Goal: Transaction & Acquisition: Purchase product/service

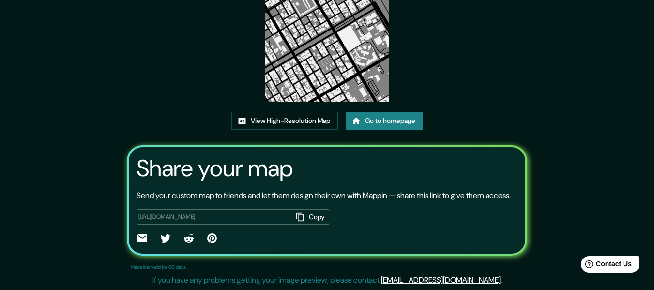
scroll to position [115, 0]
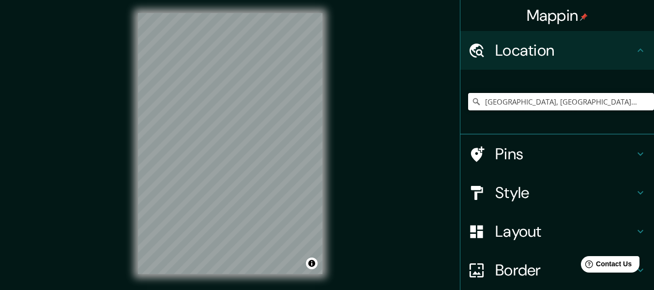
click at [588, 100] on input "Lima, Provincia de Lima, Perú" at bounding box center [561, 101] width 186 height 17
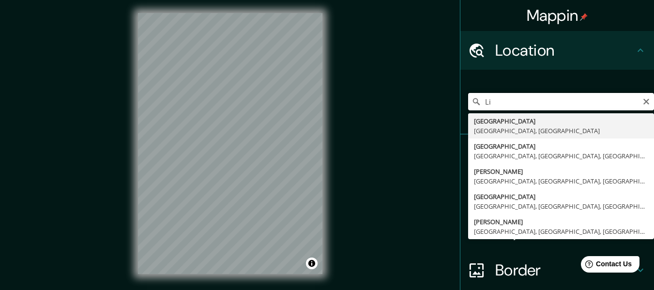
type input "L"
type input "Lima, Provincia de Lima, Perú"
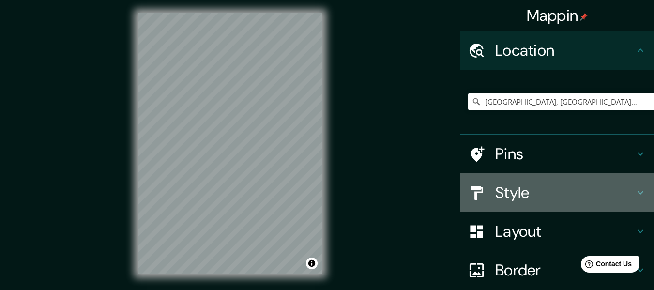
click at [477, 182] on div "Style" at bounding box center [557, 192] width 194 height 39
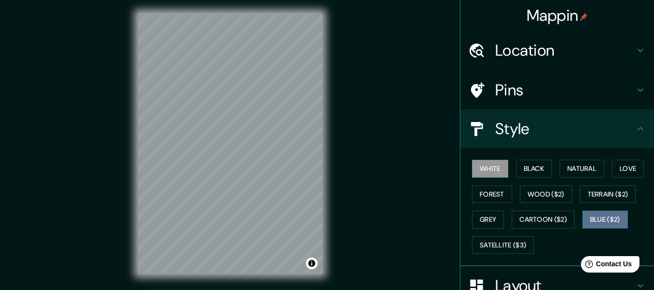
click at [589, 218] on button "Blue ($2)" at bounding box center [605, 220] width 46 height 18
click at [91, 127] on div "Mappin Location Lima, Provincia de Lima, Perú Pins Style White Black Natural Lo…" at bounding box center [327, 151] width 654 height 307
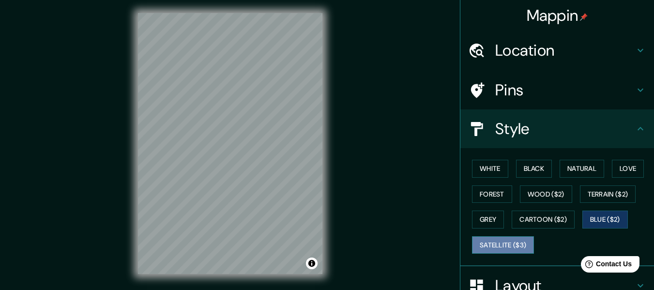
click at [517, 251] on button "Satellite ($3)" at bounding box center [503, 245] width 62 height 18
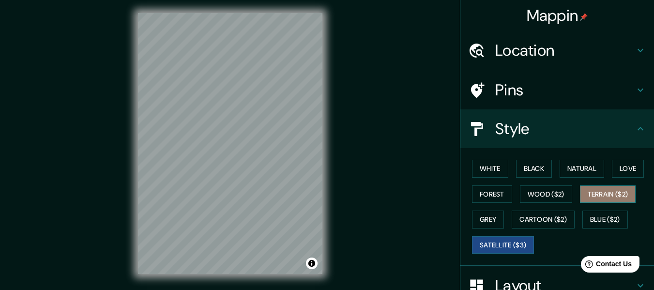
click at [607, 191] on button "Terrain ($2)" at bounding box center [608, 194] width 56 height 18
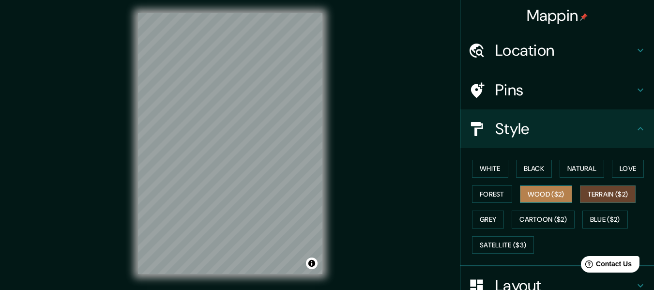
click at [555, 197] on button "Wood ($2)" at bounding box center [546, 194] width 52 height 18
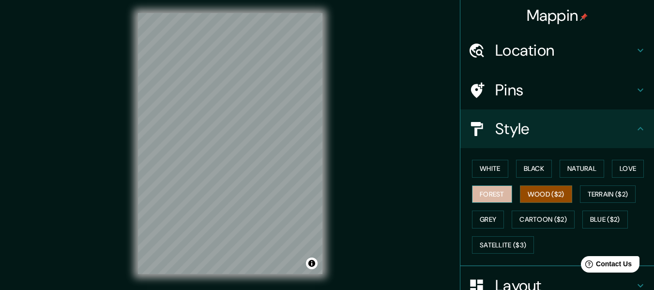
click at [501, 192] on button "Forest" at bounding box center [492, 194] width 40 height 18
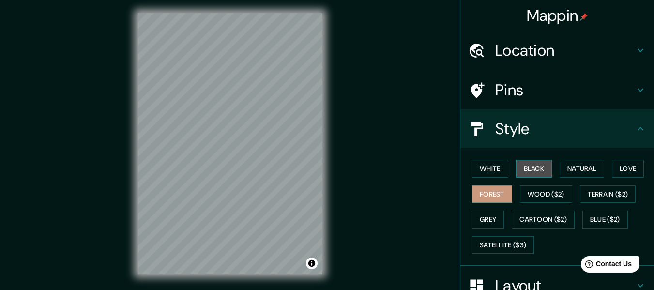
click at [516, 171] on button "Black" at bounding box center [534, 169] width 36 height 18
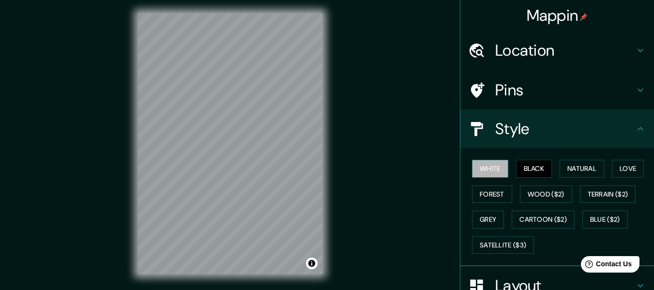
click at [491, 177] on button "White" at bounding box center [490, 169] width 36 height 18
click at [493, 184] on div "White Black Natural Love Forest Wood ($2) Terrain ($2) Grey Cartoon ($2) Blue (…" at bounding box center [561, 207] width 186 height 102
click at [492, 191] on button "Forest" at bounding box center [492, 194] width 40 height 18
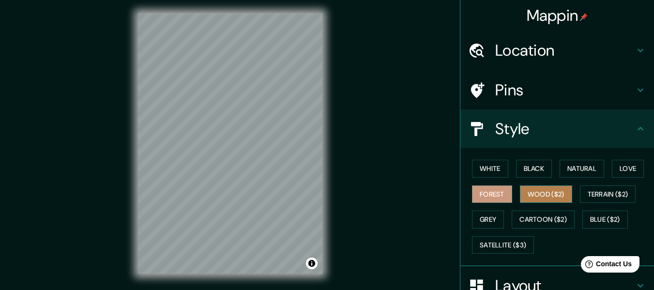
click at [520, 194] on button "Wood ($2)" at bounding box center [546, 194] width 52 height 18
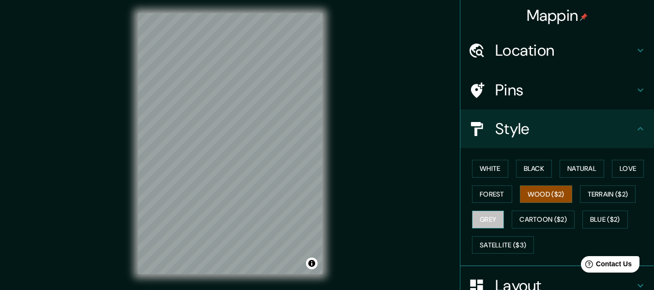
click at [493, 214] on button "Grey" at bounding box center [488, 220] width 32 height 18
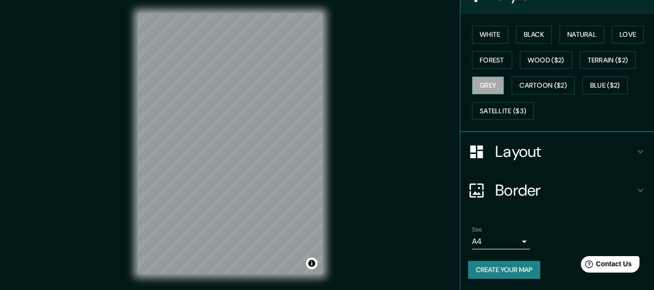
scroll to position [135, 0]
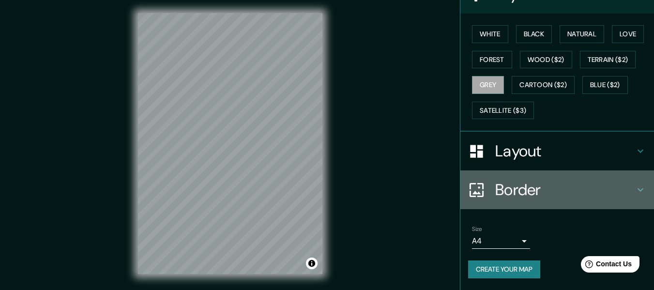
click at [498, 196] on h4 "Border" at bounding box center [564, 189] width 139 height 19
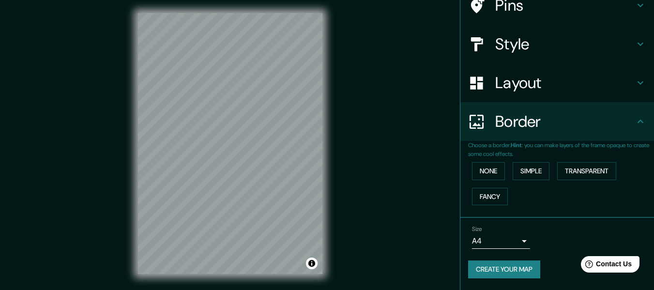
scroll to position [85, 0]
click at [526, 173] on button "Simple" at bounding box center [531, 171] width 37 height 18
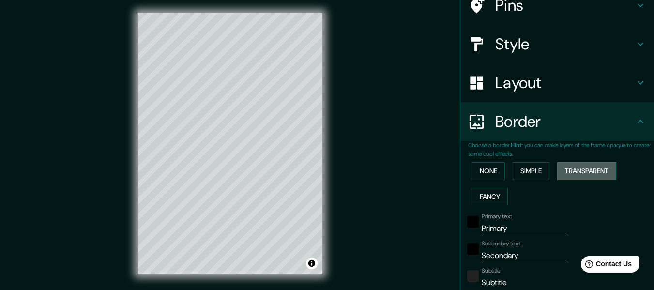
click at [562, 171] on button "Transparent" at bounding box center [586, 171] width 59 height 18
click at [493, 193] on button "Fancy" at bounding box center [490, 197] width 36 height 18
click at [513, 167] on button "Simple" at bounding box center [531, 171] width 37 height 18
